Goal: Information Seeking & Learning: Learn about a topic

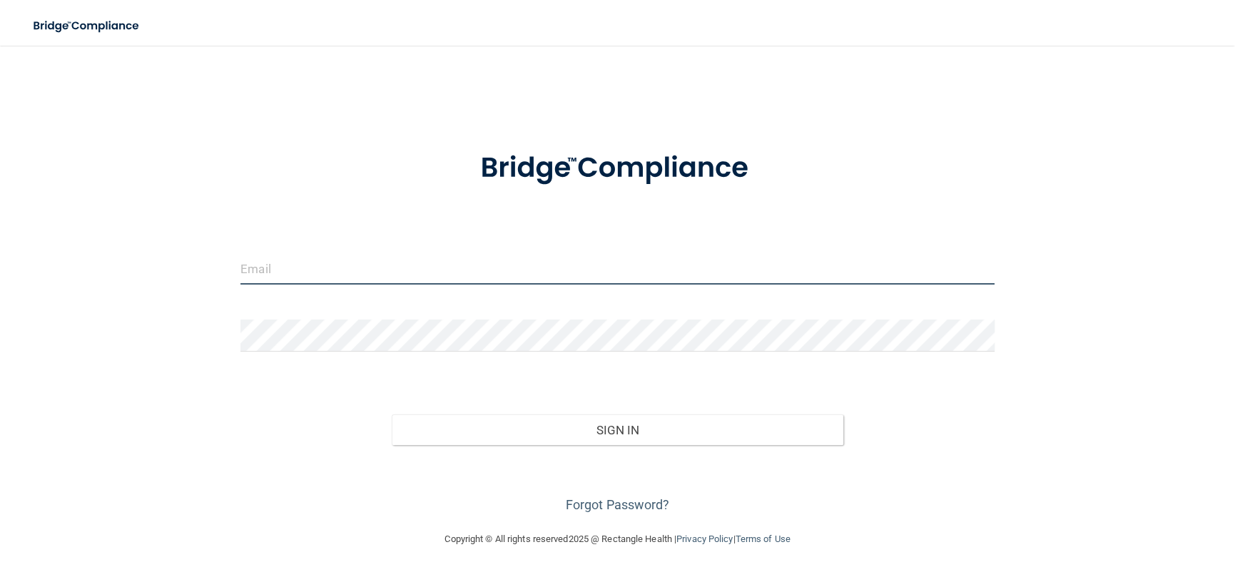
click at [394, 273] on input "email" at bounding box center [618, 269] width 754 height 32
type input "[PERSON_NAME][EMAIL_ADDRESS][PERSON_NAME][DOMAIN_NAME]"
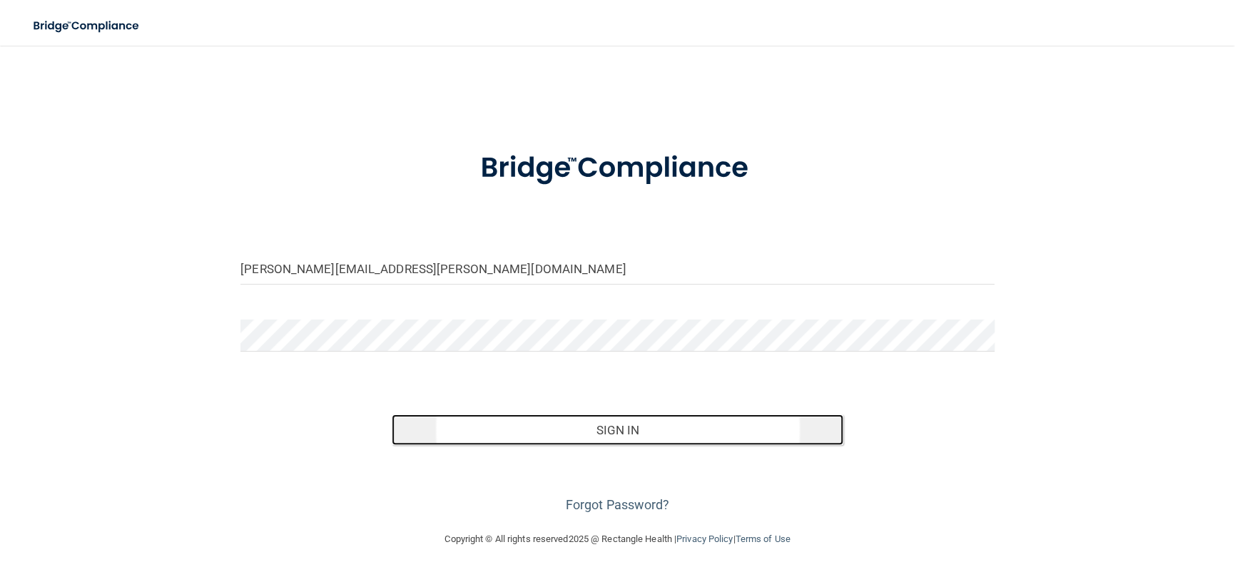
click at [541, 434] on button "Sign In" at bounding box center [618, 430] width 452 height 31
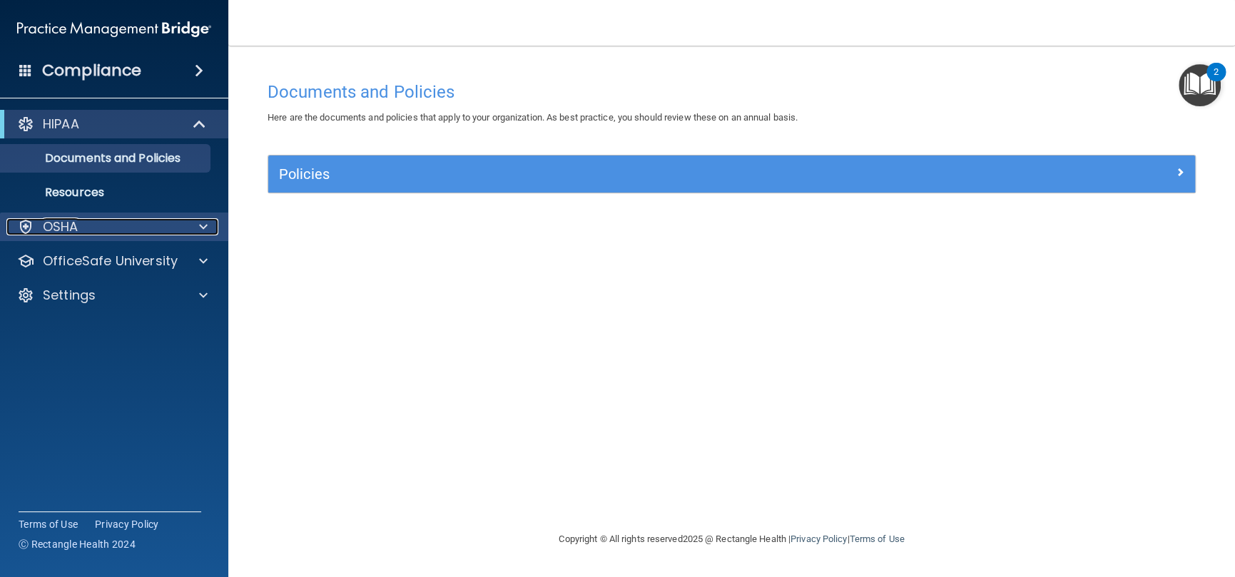
click at [90, 234] on div "OSHA" at bounding box center [94, 226] width 177 height 17
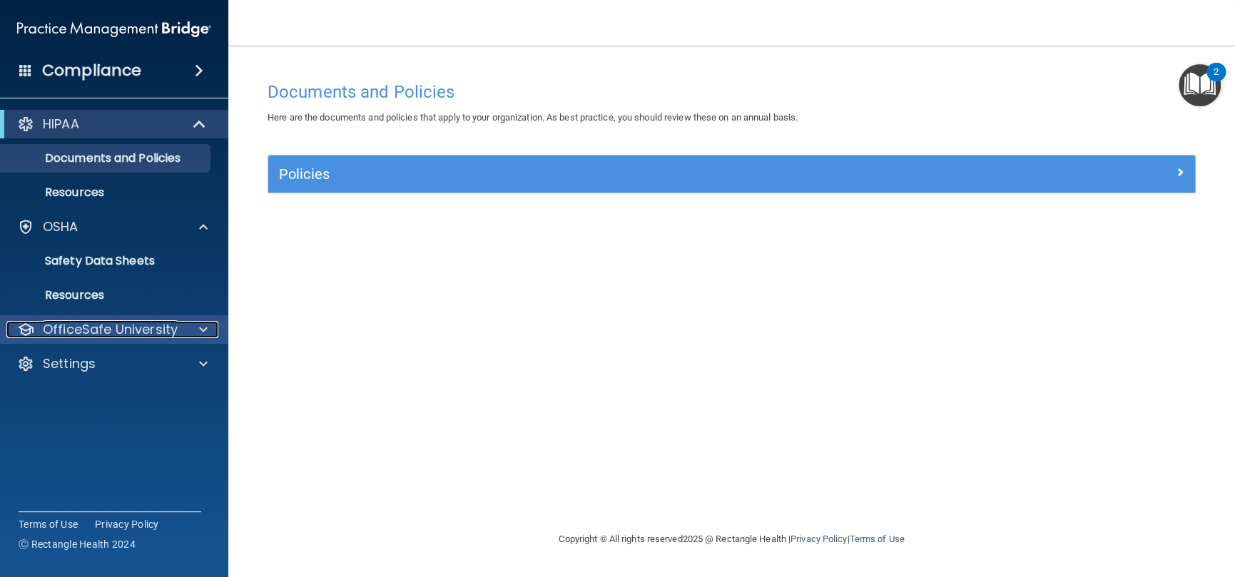
click at [126, 333] on p "OfficeSafe University" at bounding box center [110, 329] width 135 height 17
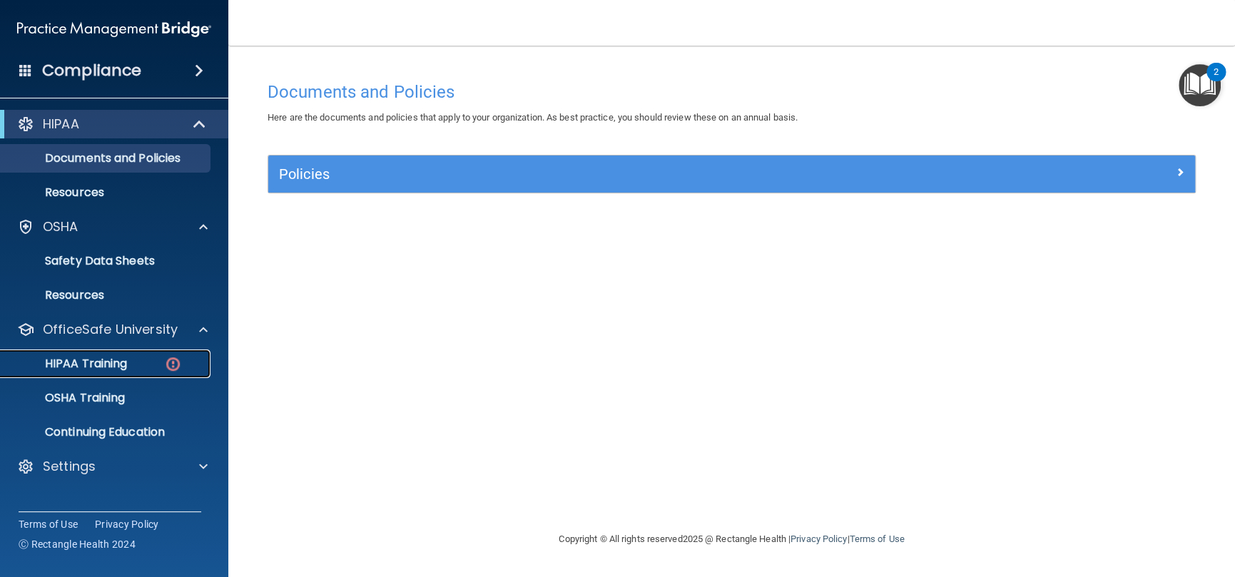
click at [101, 363] on p "HIPAA Training" at bounding box center [68, 364] width 118 height 14
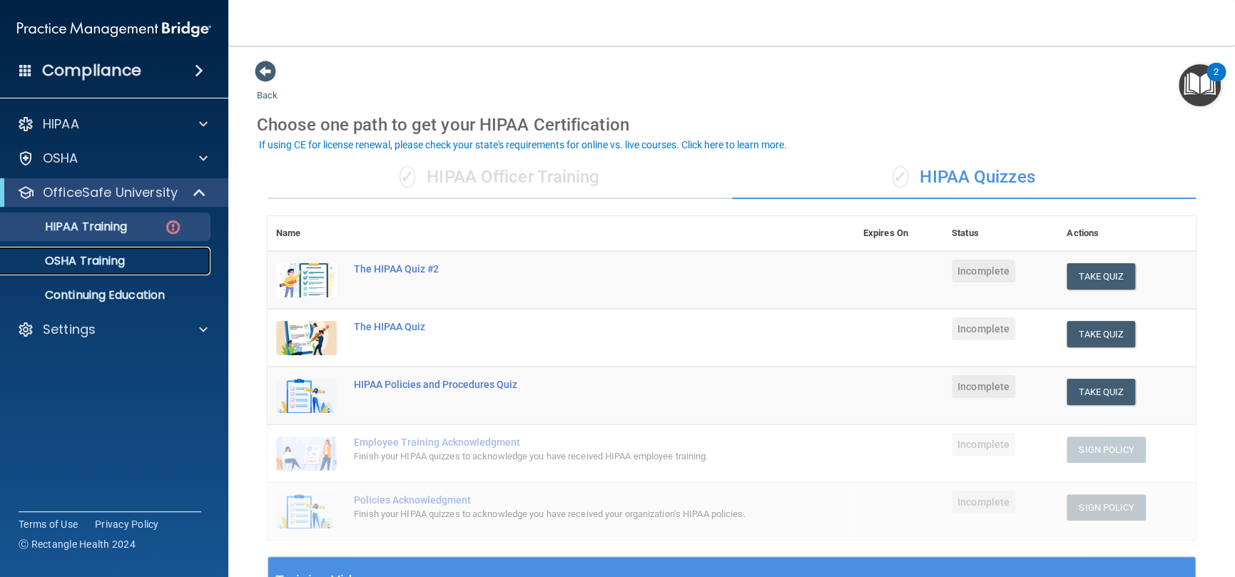
click at [84, 260] on p "OSHA Training" at bounding box center [67, 261] width 116 height 14
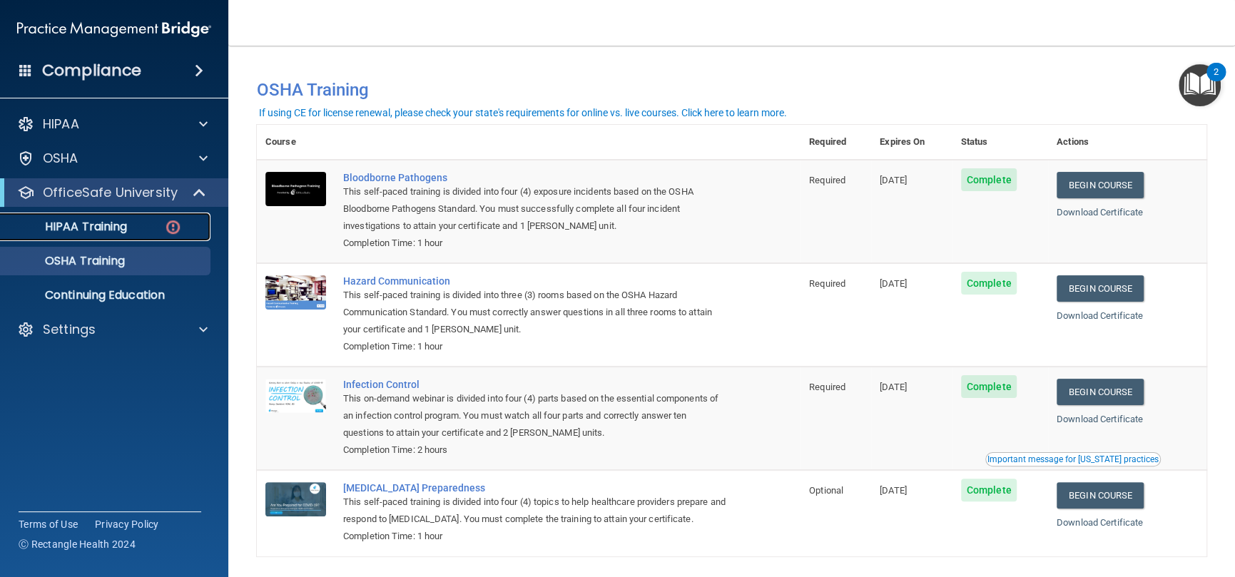
click at [113, 225] on p "HIPAA Training" at bounding box center [68, 227] width 118 height 14
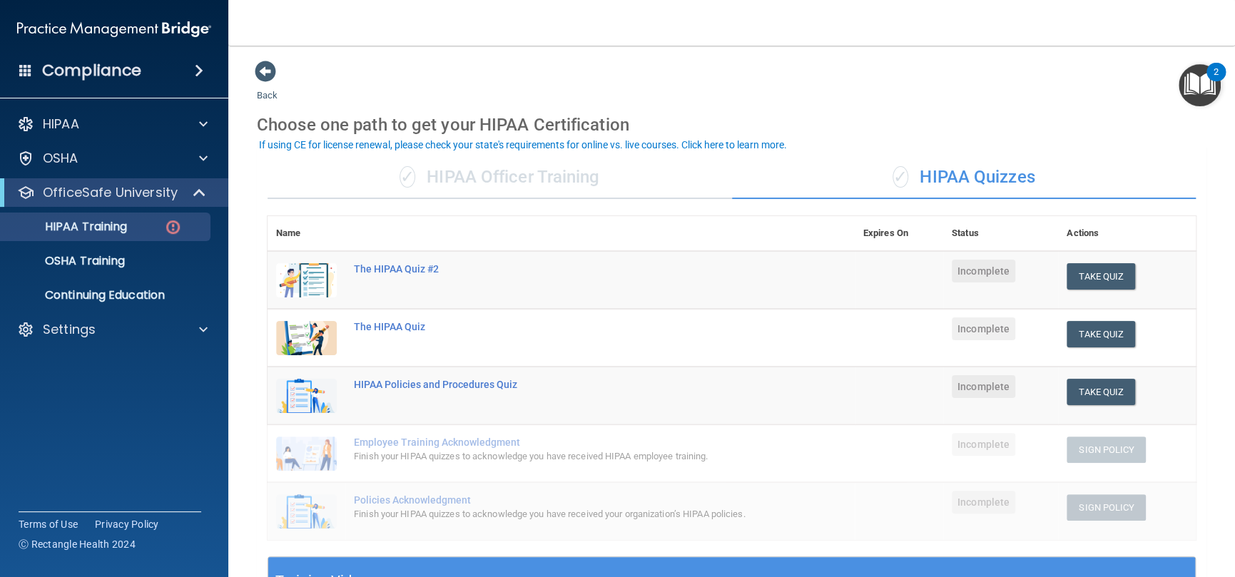
click at [522, 171] on div "✓ HIPAA Officer Training" at bounding box center [500, 177] width 465 height 43
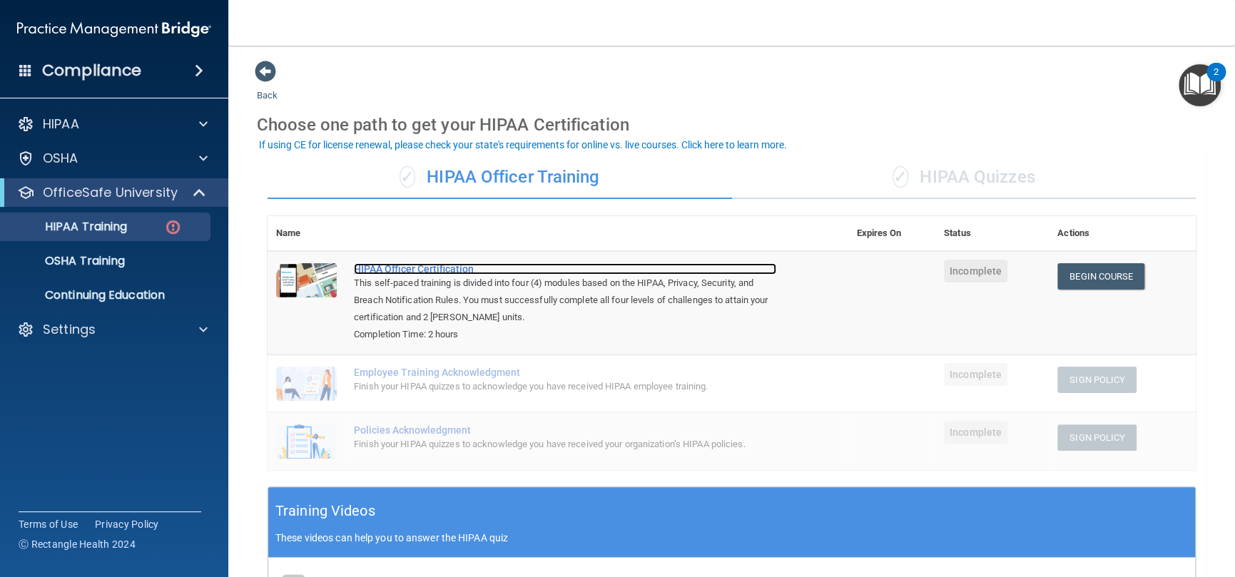
click at [415, 270] on div "HIPAA Officer Certification" at bounding box center [565, 268] width 422 height 11
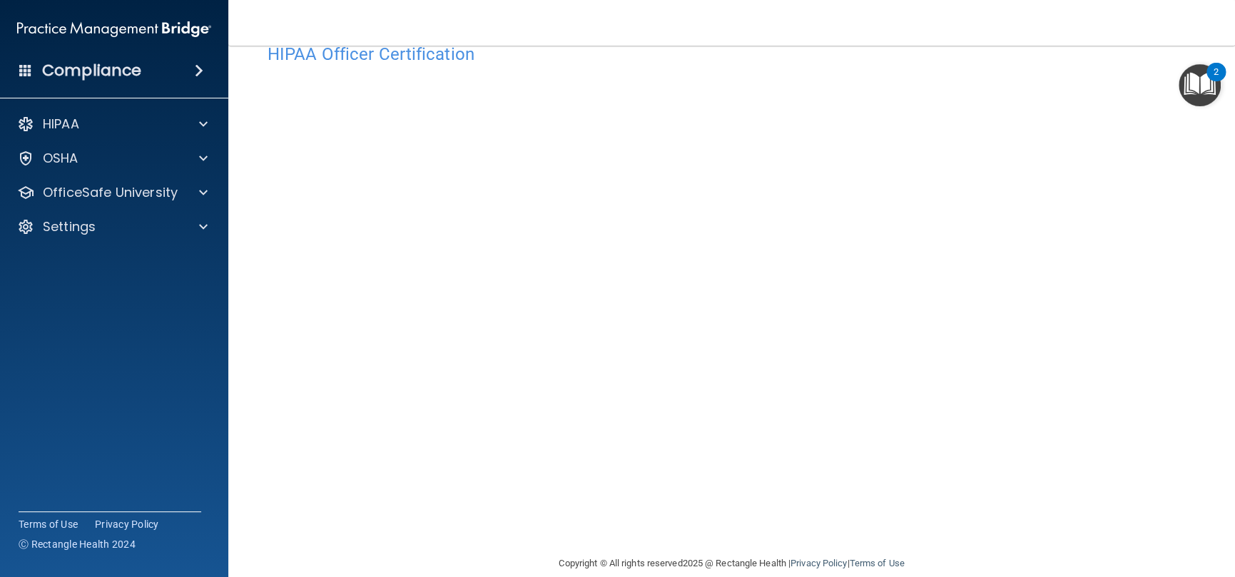
scroll to position [58, 0]
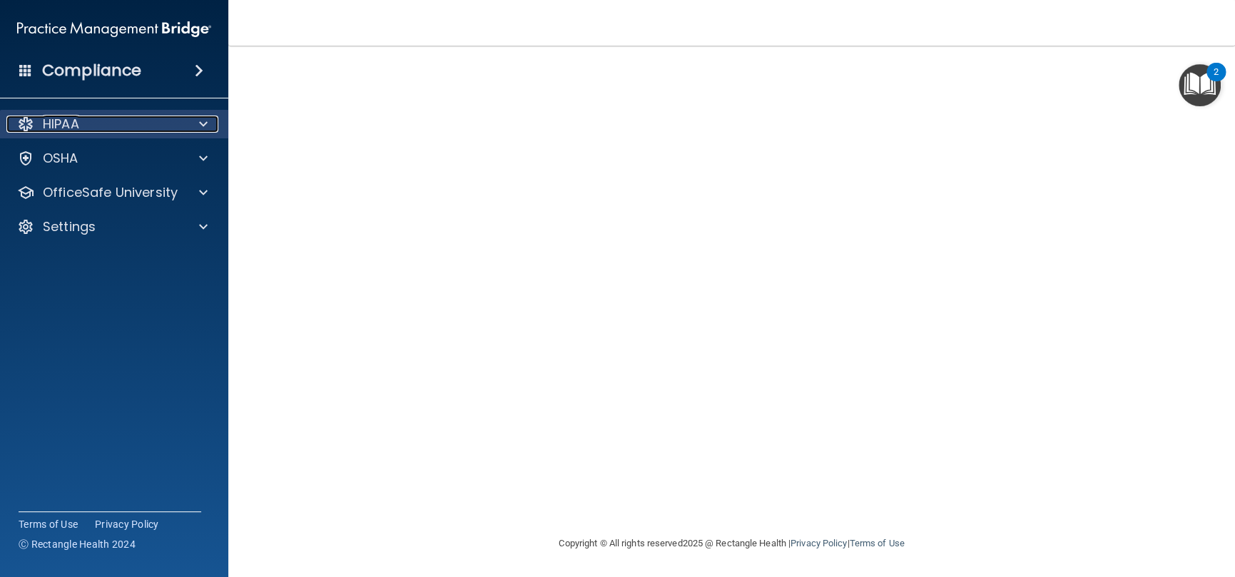
click at [71, 126] on p "HIPAA" at bounding box center [61, 124] width 36 height 17
